Goal: Task Accomplishment & Management: Manage account settings

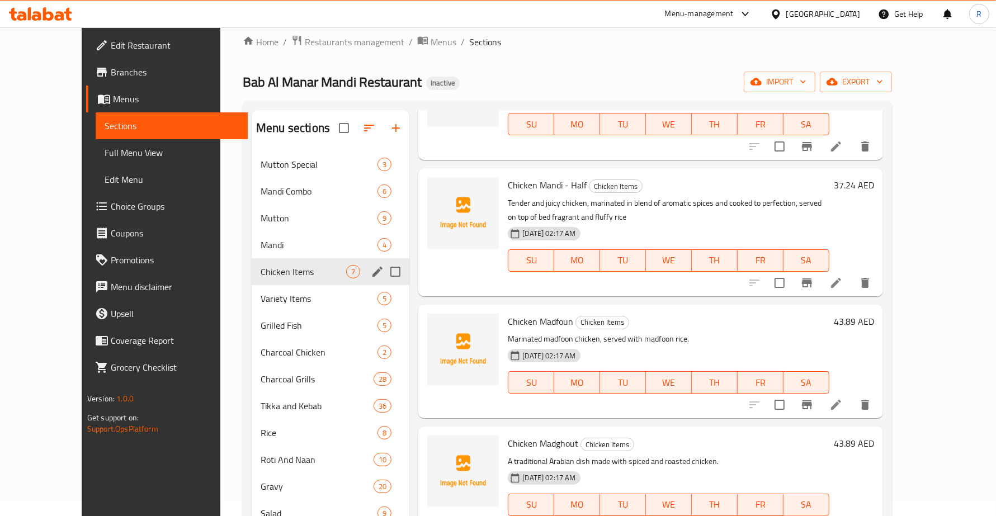
scroll to position [140, 0]
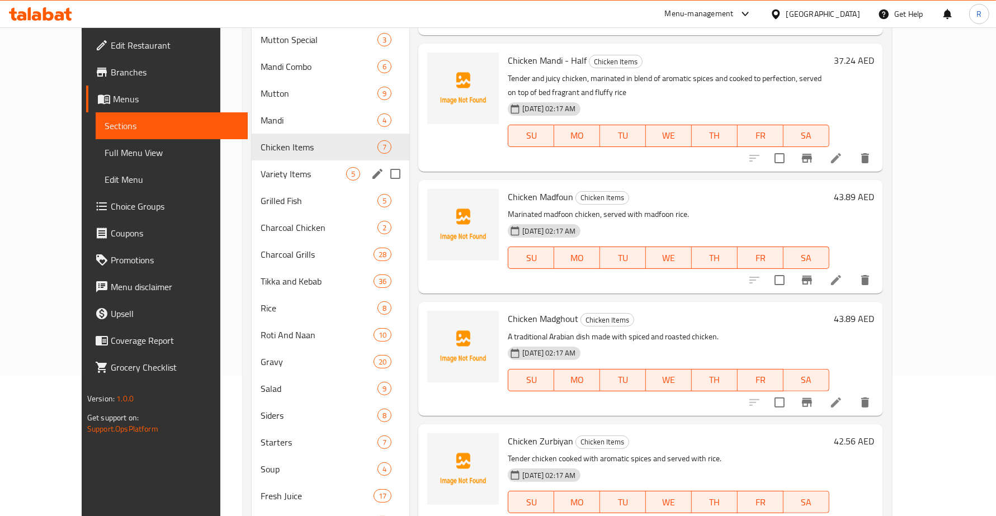
click at [261, 169] on span "Variety Items" at bounding box center [304, 173] width 86 height 13
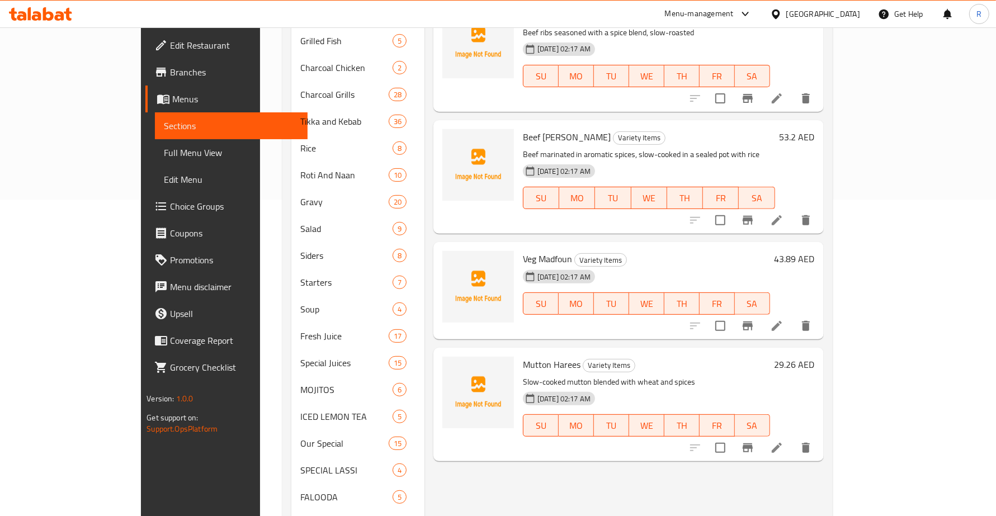
scroll to position [350, 0]
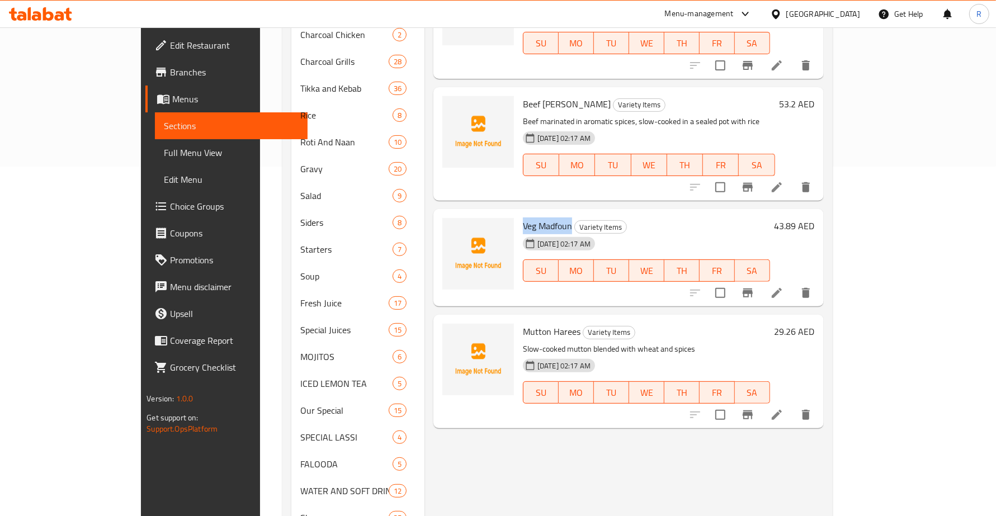
drag, startPoint x: 488, startPoint y: 194, endPoint x: 535, endPoint y: 191, distance: 47.6
click at [535, 218] on span "Veg Madfoun" at bounding box center [547, 226] width 49 height 17
copy span "Veg Madfoun"
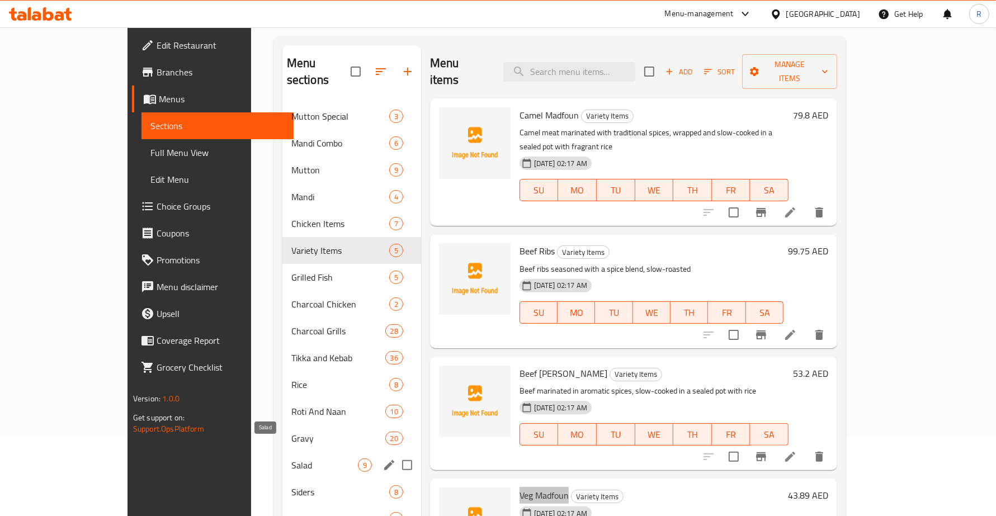
scroll to position [70, 0]
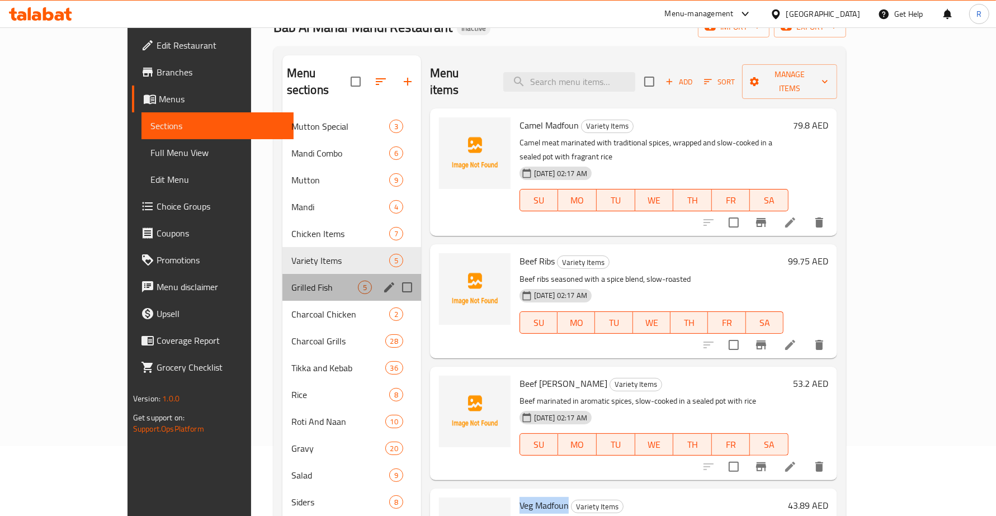
click at [282, 274] on div "Grilled Fish 5" at bounding box center [351, 287] width 139 height 27
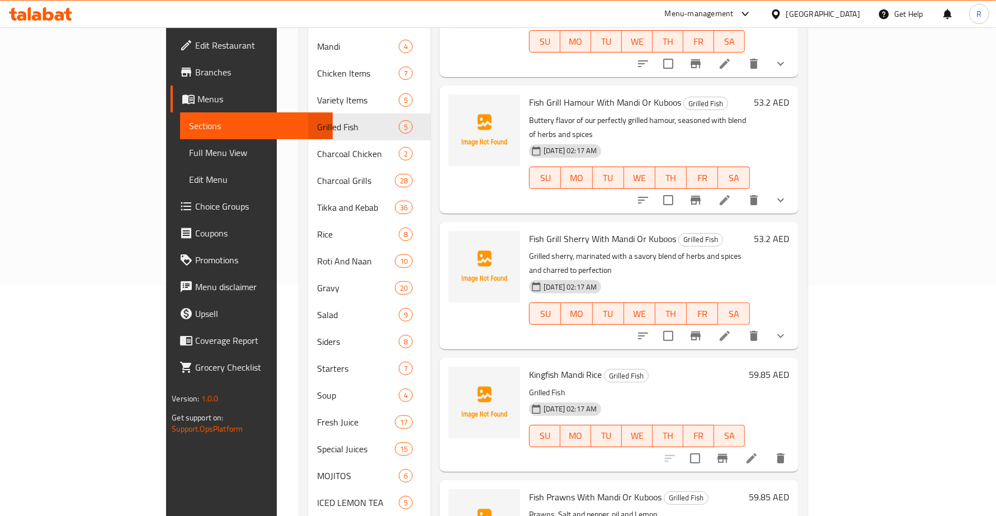
scroll to position [227, 0]
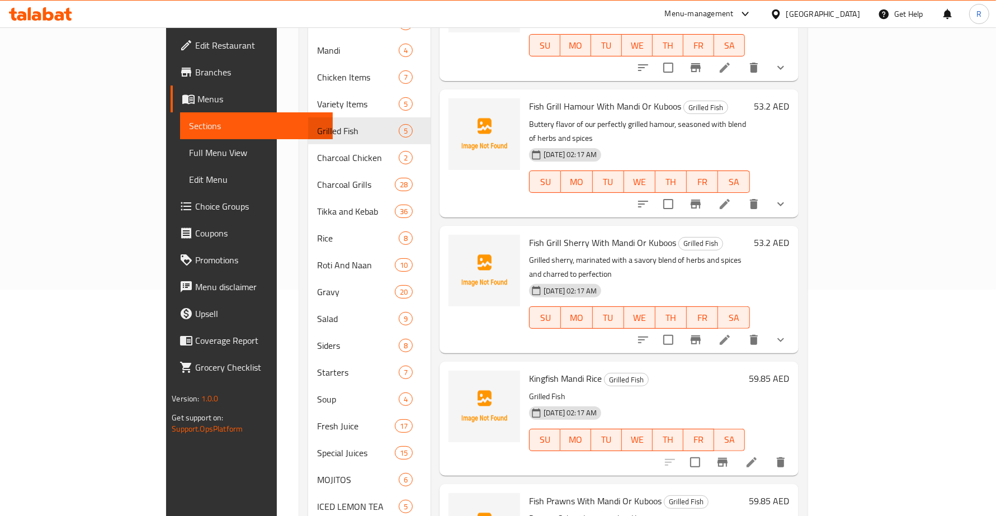
click at [794, 327] on button "show more" at bounding box center [780, 340] width 27 height 27
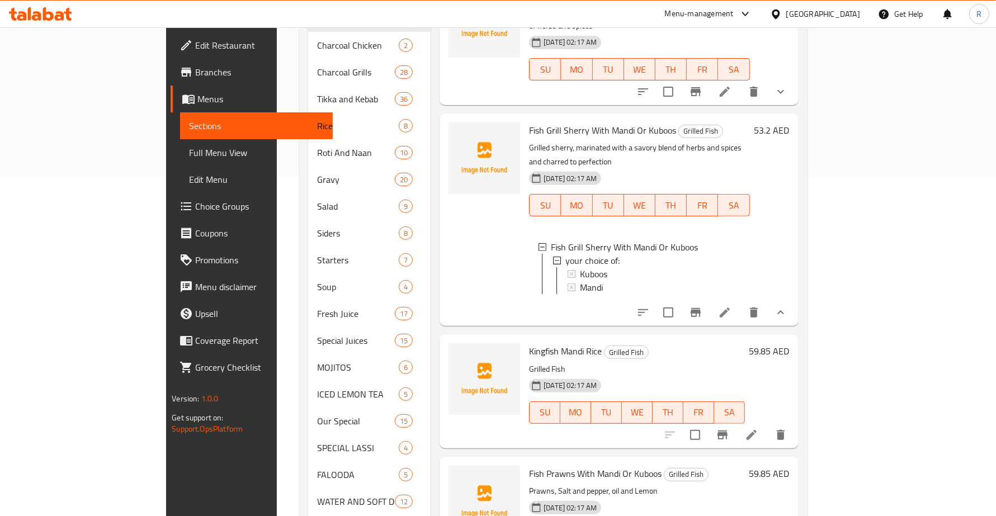
scroll to position [436, 0]
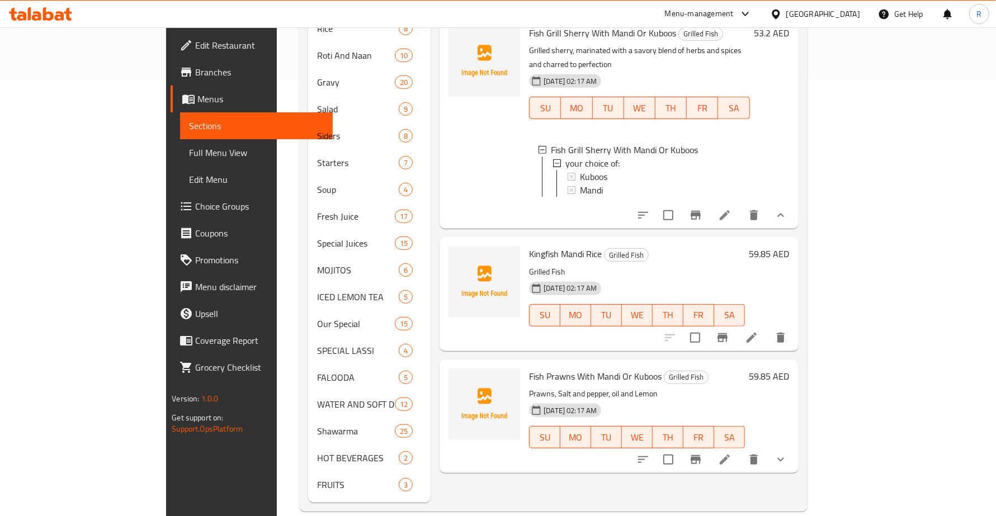
click at [586, 449] on div "Menu items Add Sort Manage items Fish Grill Sea Bream With [PERSON_NAME] Or Kub…" at bounding box center [614, 96] width 367 height 814
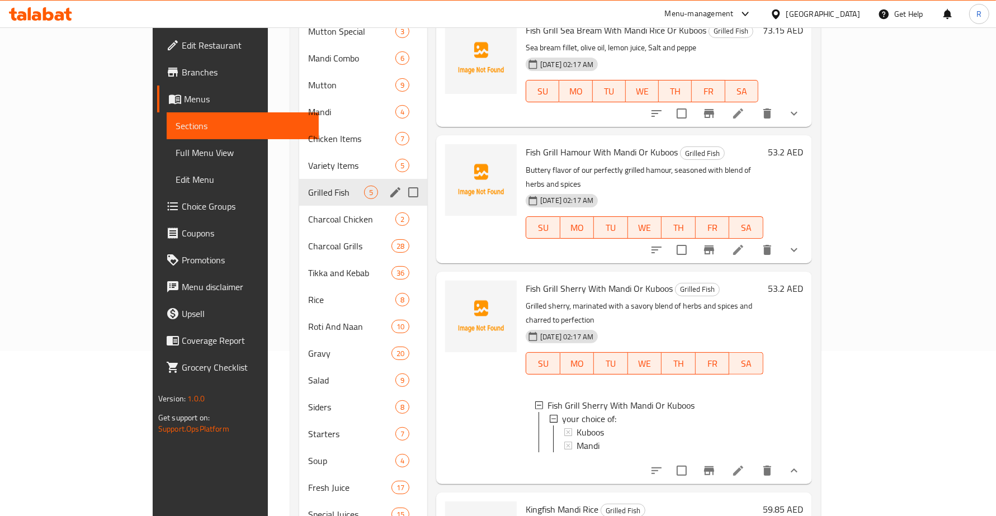
scroll to position [157, 0]
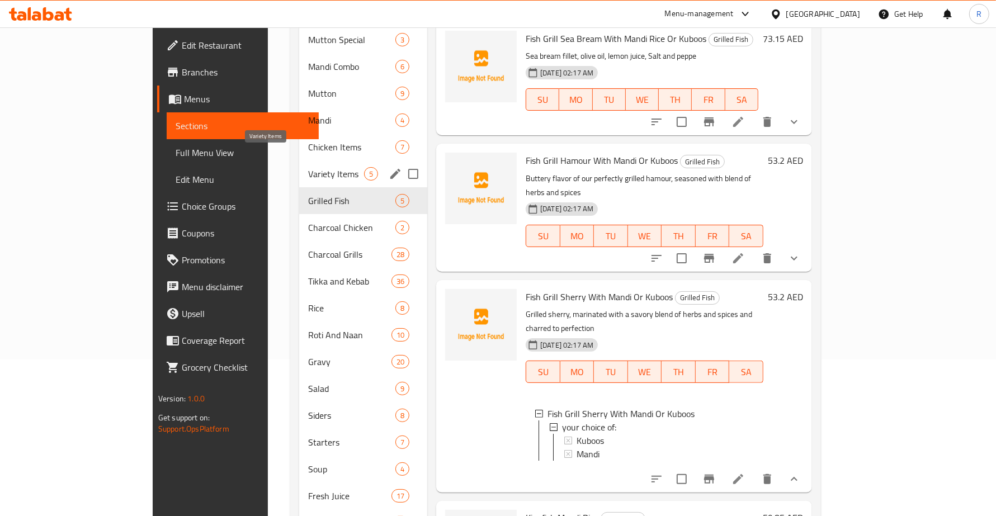
click at [308, 167] on span "Variety Items" at bounding box center [336, 173] width 56 height 13
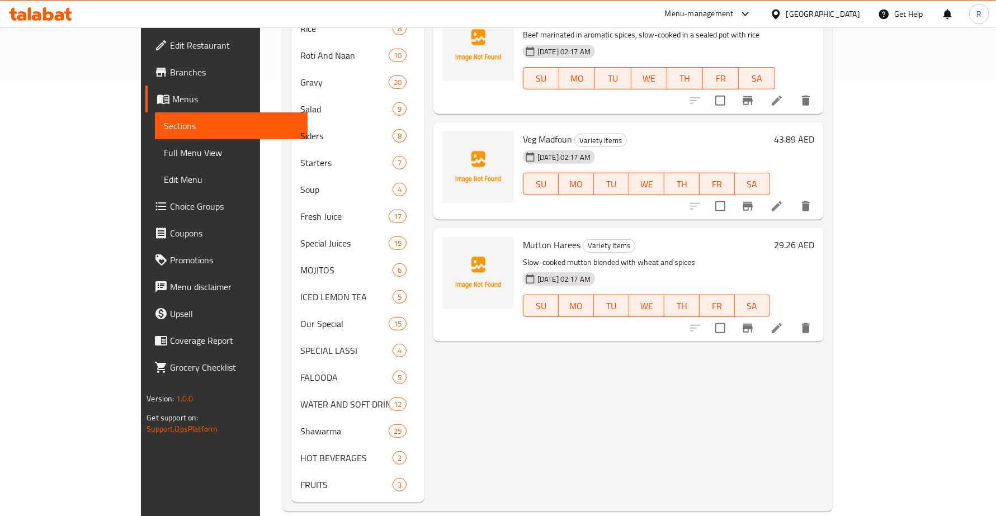
scroll to position [296, 0]
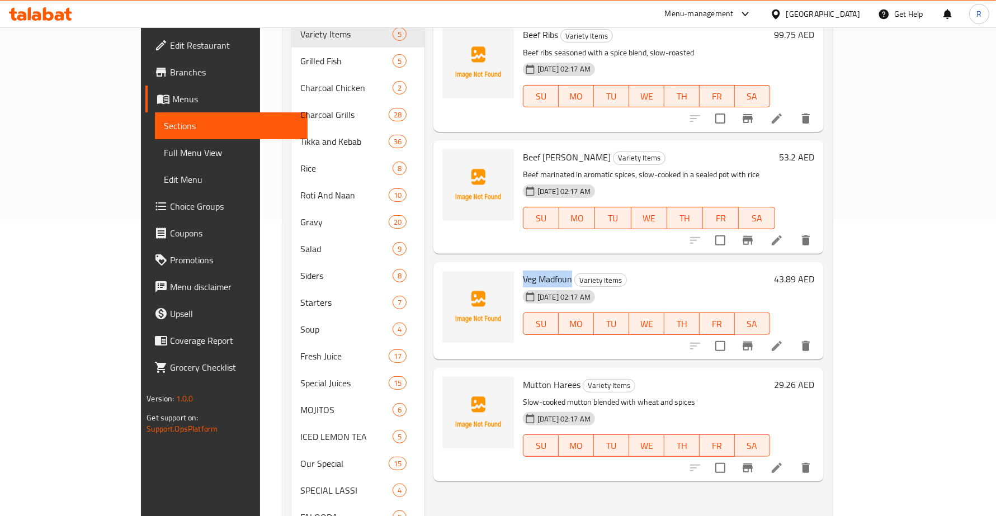
drag, startPoint x: 490, startPoint y: 247, endPoint x: 536, endPoint y: 243, distance: 46.0
click at [536, 271] on span "Veg Madfoun" at bounding box center [547, 279] width 49 height 17
copy span "Veg Madfoun"
